Goal: Navigation & Orientation: Understand site structure

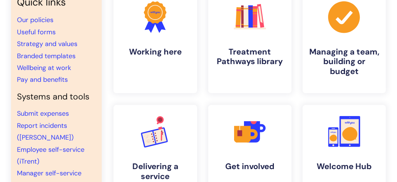
scroll to position [66, 0]
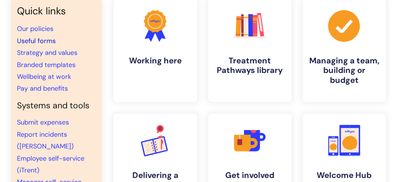
click at [40, 42] on link "Useful forms" at bounding box center [36, 40] width 39 height 9
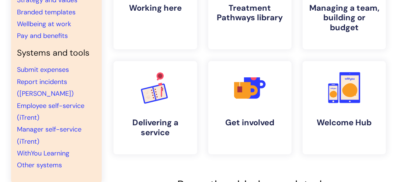
scroll to position [129, 0]
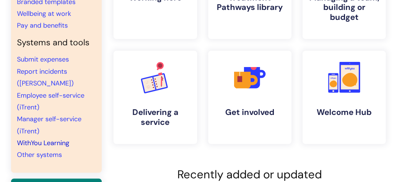
click at [35, 144] on link "WithYou Learning" at bounding box center [43, 143] width 52 height 9
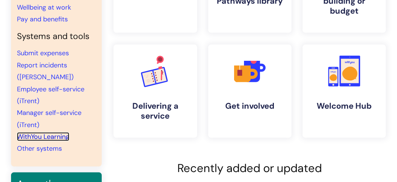
scroll to position [139, 0]
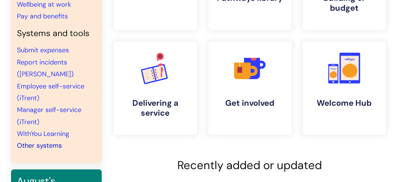
click at [45, 146] on link "Other systems" at bounding box center [39, 145] width 45 height 9
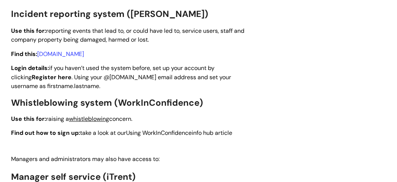
scroll to position [799, 0]
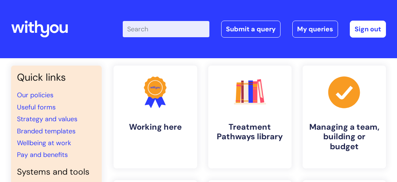
scroll to position [138, 0]
